Goal: Information Seeking & Learning: Find specific page/section

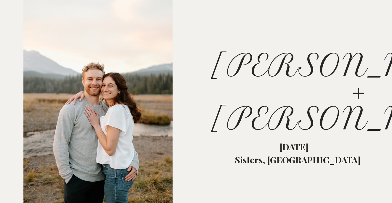
click at [177, 121] on div at bounding box center [98, 101] width 178 height 232
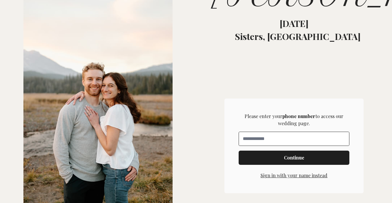
scroll to position [127, 0]
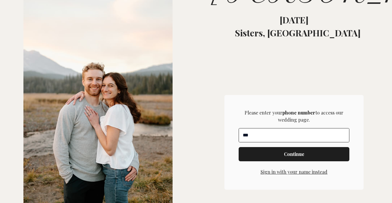
click at [256, 135] on input "**" at bounding box center [294, 135] width 110 height 14
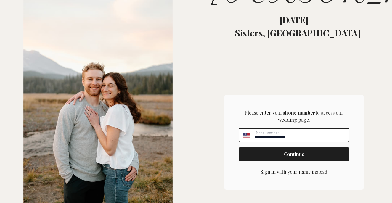
type input "**********"
click input "submit" at bounding box center [0, 0] width 0 height 0
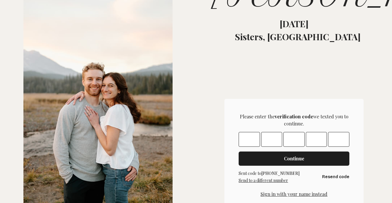
click at [251, 139] on input "Please enter OTP character 1" at bounding box center [249, 139] width 21 height 15
type input "*"
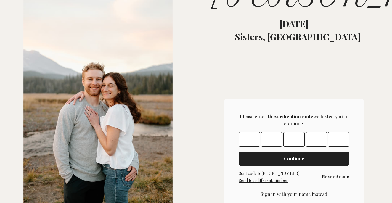
type input "*"
click at [282, 163] on button "Continue" at bounding box center [294, 159] width 111 height 14
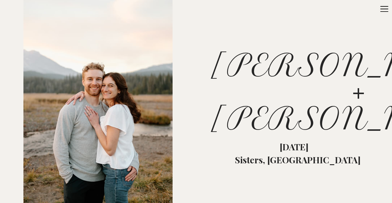
click at [246, 155] on p "Sisters, [GEOGRAPHIC_DATA]" at bounding box center [297, 160] width 160 height 11
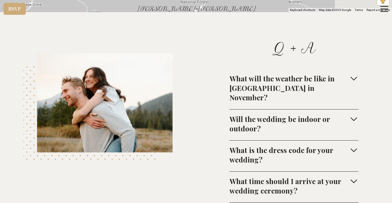
scroll to position [2251, 0]
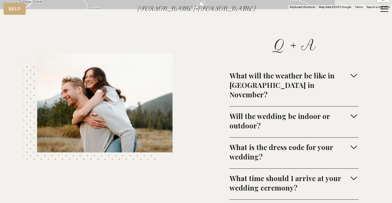
click at [385, 9] on icon at bounding box center [384, 8] width 9 height 9
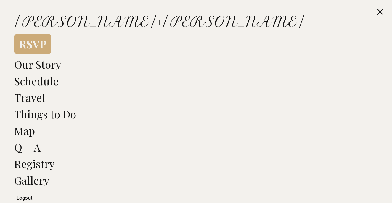
click at [41, 165] on link "Registry" at bounding box center [34, 164] width 40 height 14
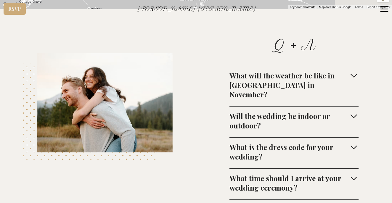
scroll to position [2554, 0]
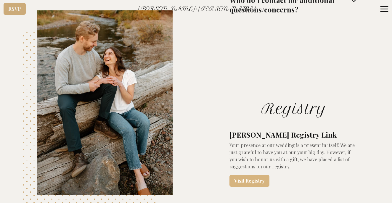
click at [249, 175] on link "Visit Registry" at bounding box center [249, 181] width 40 height 12
